Goal: Task Accomplishment & Management: Manage account settings

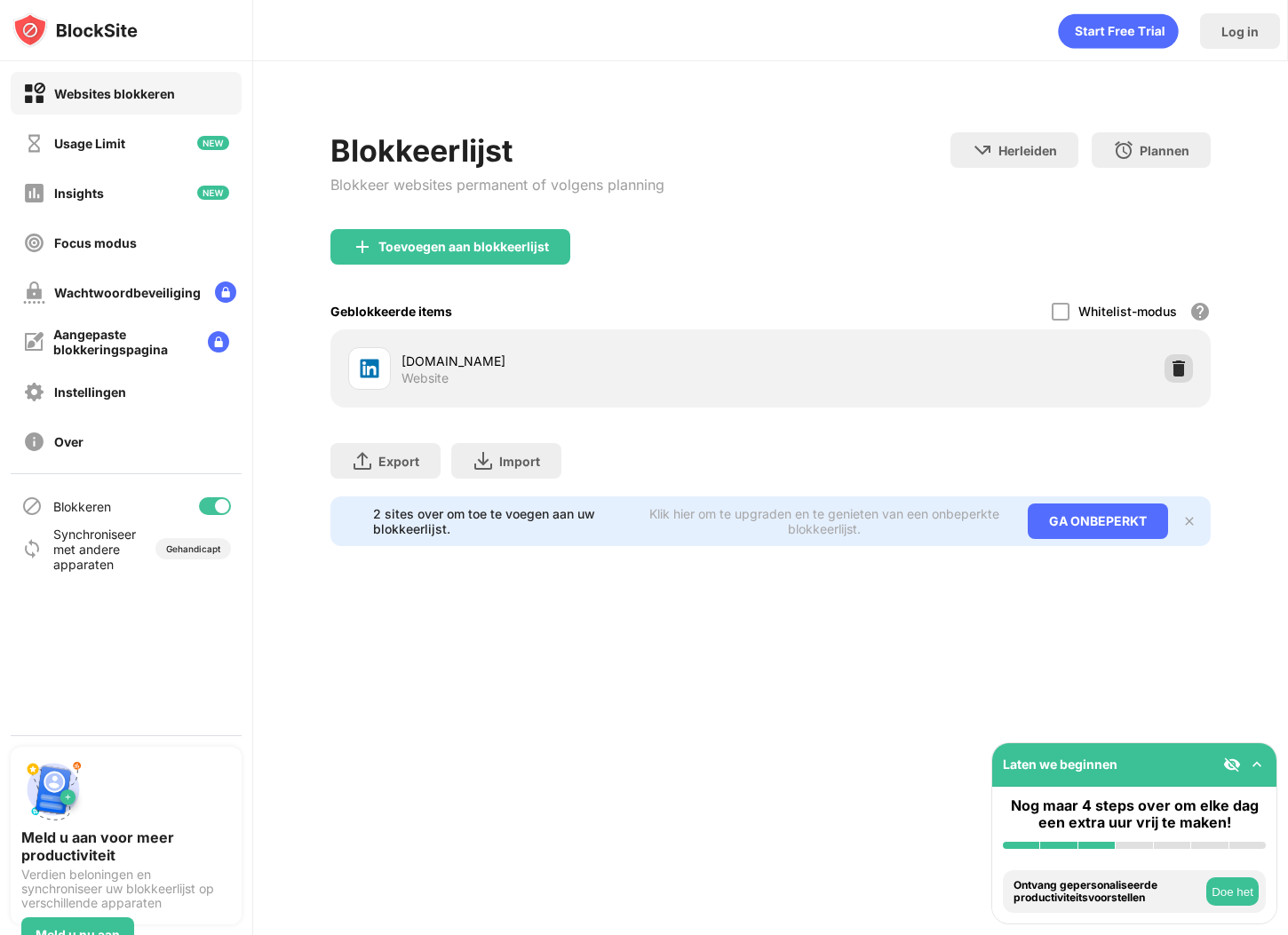
click at [1174, 377] on div at bounding box center [1178, 368] width 29 height 29
